Goal: Task Accomplishment & Management: Use online tool/utility

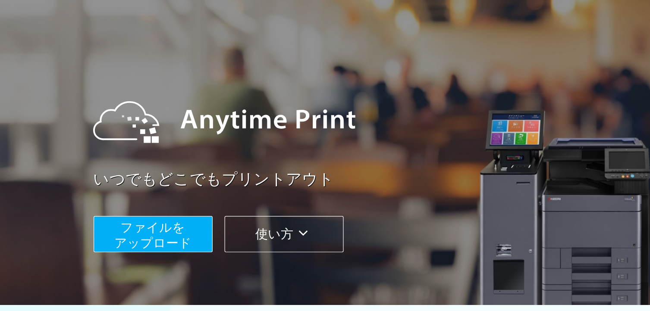
click at [127, 210] on span "ファイルを ​​アップロード" at bounding box center [137, 222] width 64 height 25
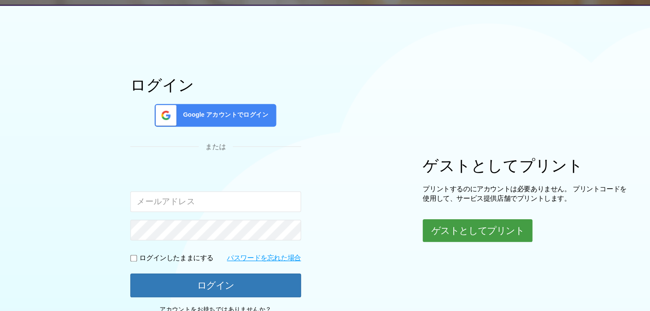
click at [408, 231] on button "ゲストとしてプリント" at bounding box center [406, 234] width 91 height 19
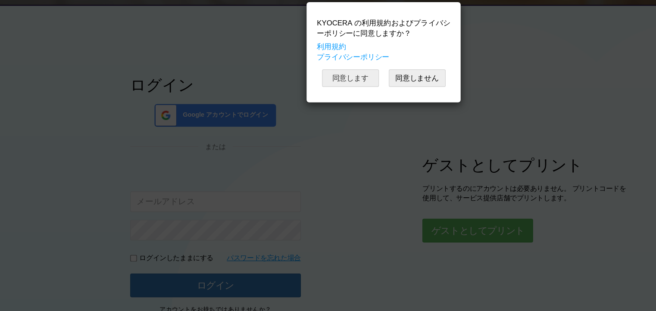
click at [302, 104] on button "同意します" at bounding box center [300, 107] width 47 height 15
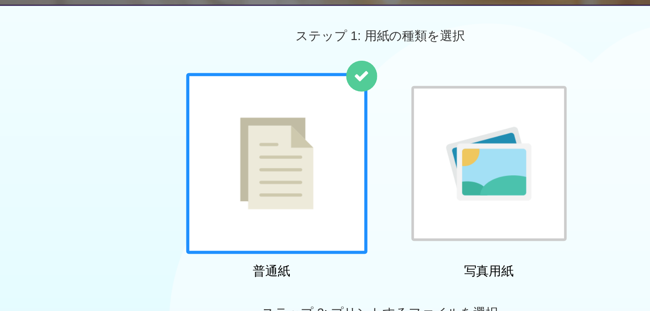
click at [289, 165] on div at bounding box center [238, 178] width 151 height 151
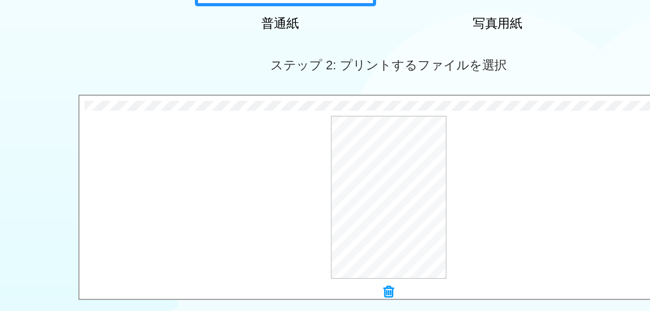
scroll to position [238, 0]
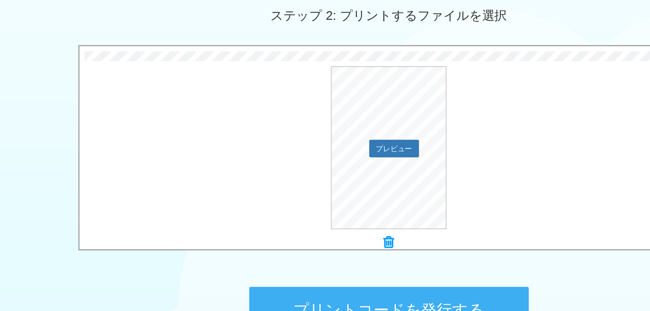
drag, startPoint x: 284, startPoint y: 160, endPoint x: 223, endPoint y: 192, distance: 69.3
click at [223, 192] on div "プレビュー" at bounding box center [325, 175] width 516 height 136
click at [320, 304] on button "プリントコードを発行する" at bounding box center [325, 310] width 233 height 39
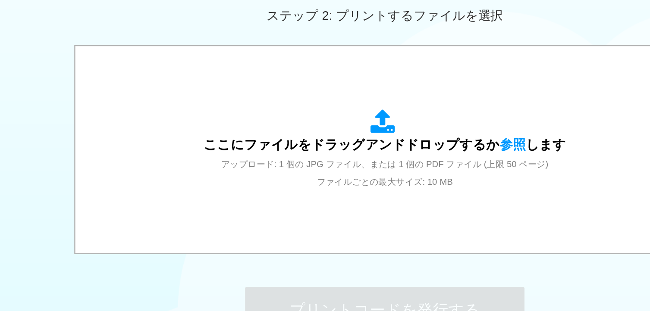
scroll to position [0, 0]
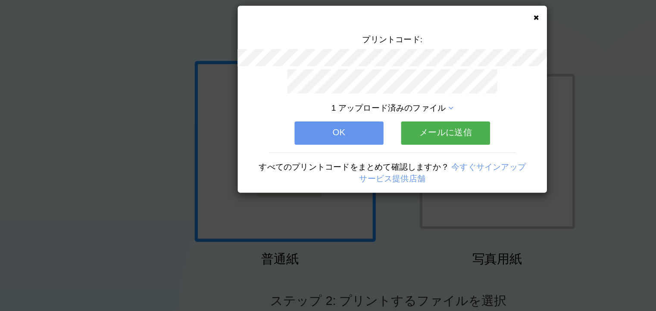
click at [354, 164] on button "メールに送信" at bounding box center [373, 162] width 74 height 19
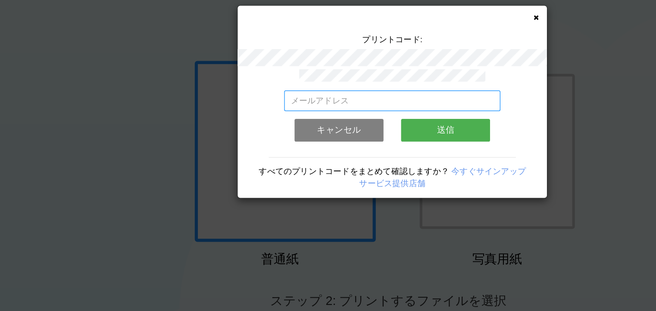
click at [315, 135] on input "email" at bounding box center [328, 135] width 181 height 17
type input "[EMAIL_ADDRESS][DOMAIN_NAME]"
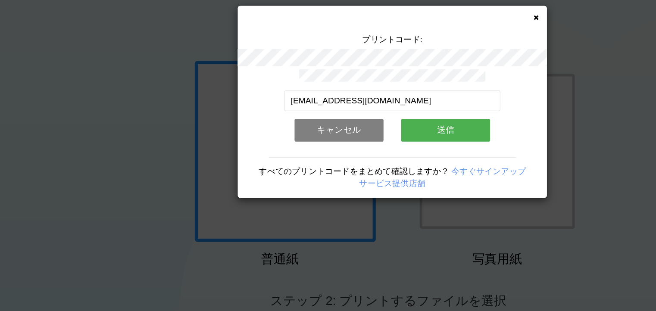
click at [351, 157] on button "送信" at bounding box center [373, 160] width 74 height 19
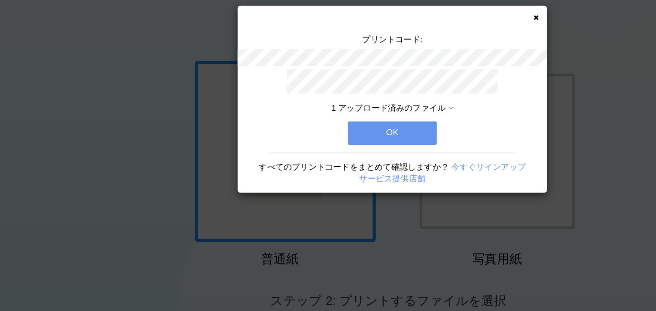
click at [345, 160] on button "OK" at bounding box center [328, 162] width 74 height 19
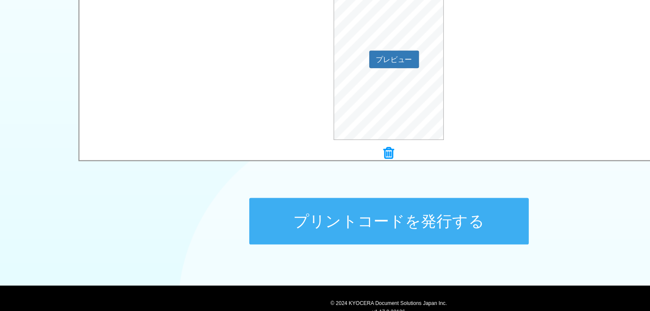
scroll to position [314, 0]
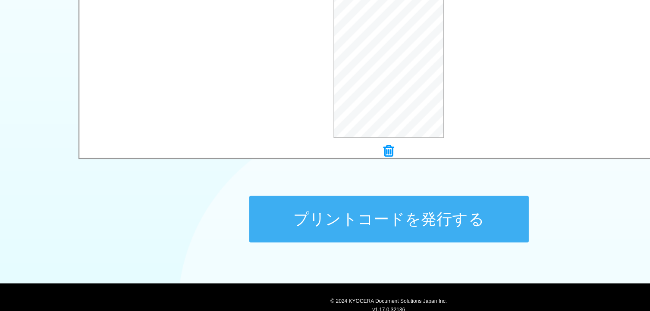
click at [310, 233] on button "プリントコードを発行する" at bounding box center [325, 234] width 233 height 39
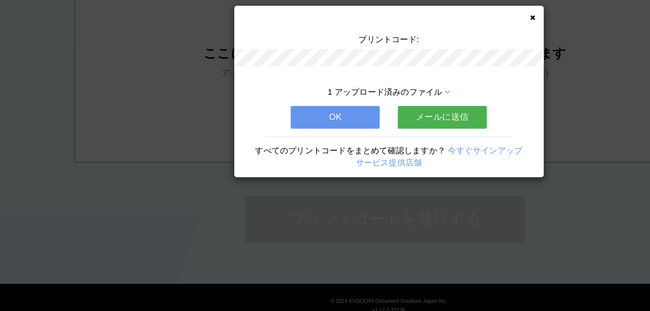
scroll to position [0, 0]
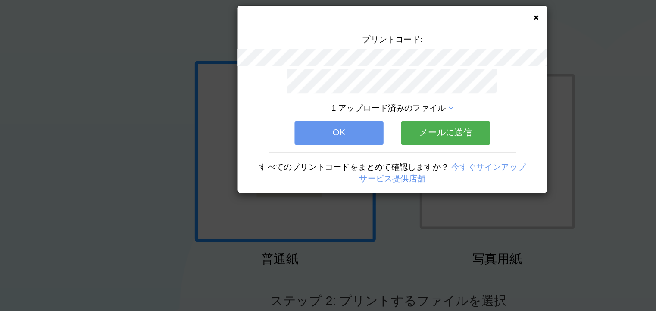
click at [357, 153] on button "メールに送信" at bounding box center [373, 162] width 74 height 19
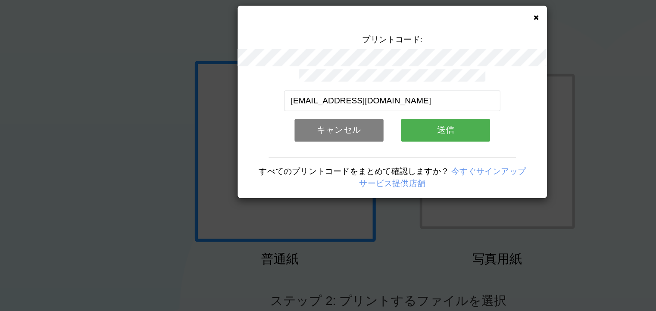
click at [361, 154] on button "送信" at bounding box center [373, 160] width 74 height 19
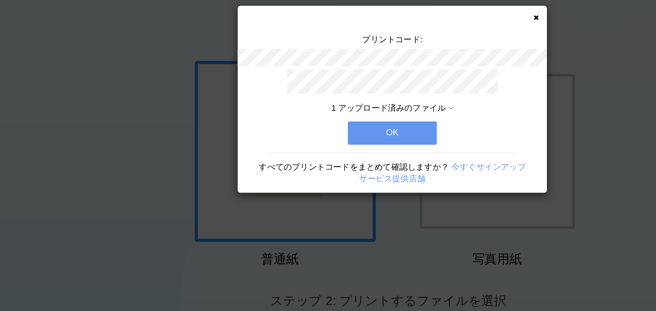
click at [356, 155] on button "OK" at bounding box center [328, 162] width 74 height 19
